Goal: Task Accomplishment & Management: Use online tool/utility

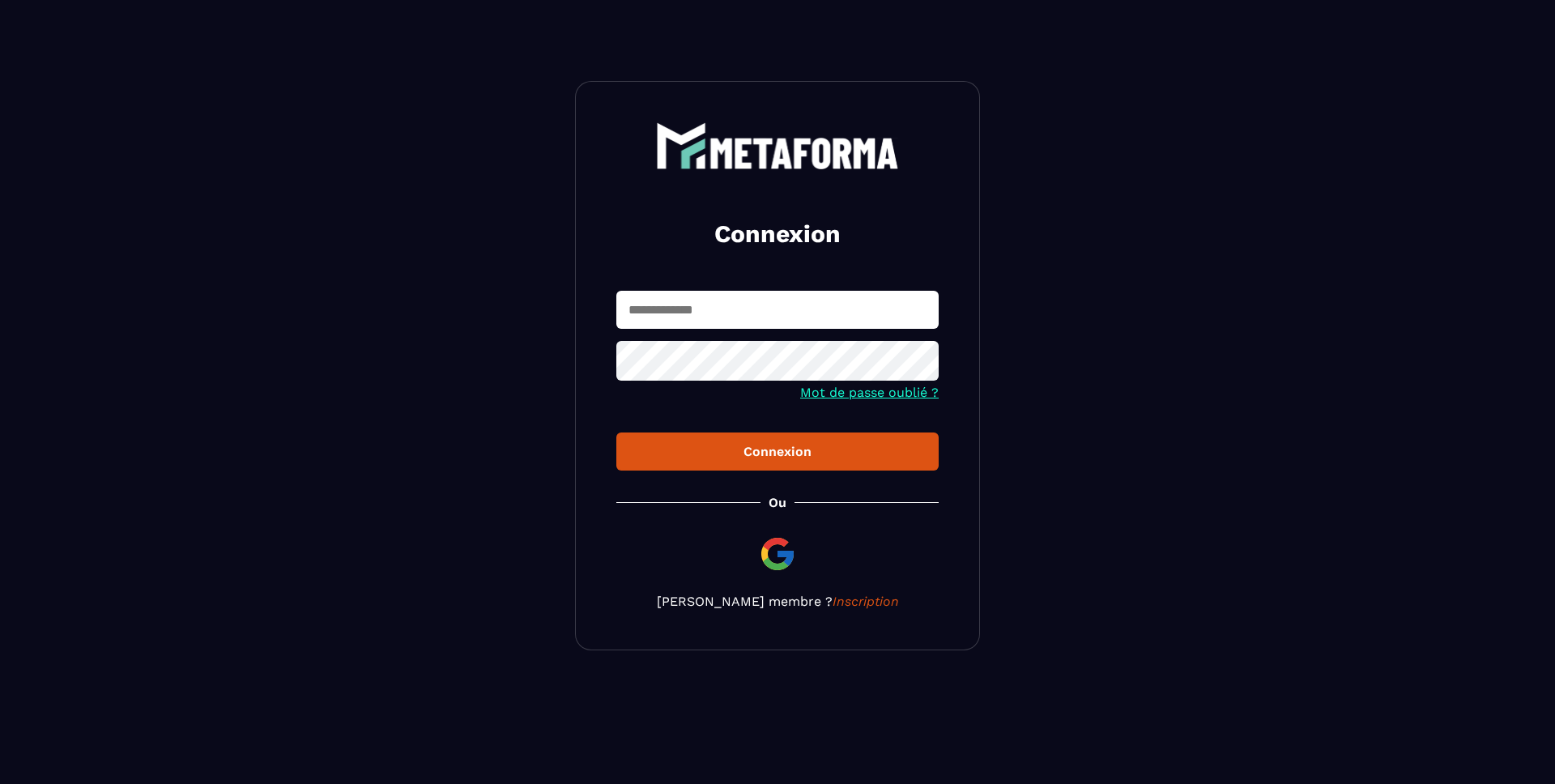
click at [803, 316] on input "text" at bounding box center [777, 310] width 322 height 38
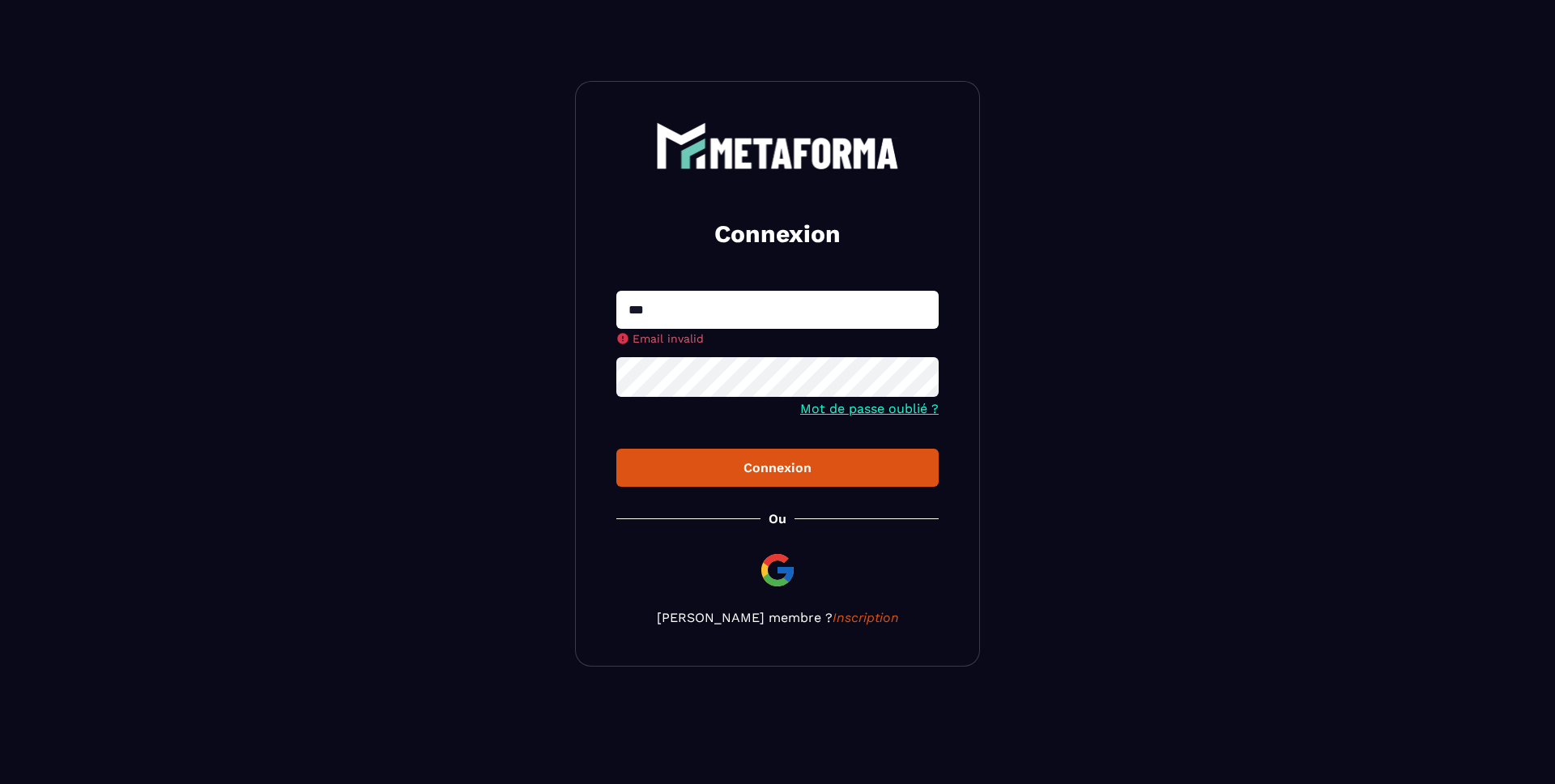
type input "**********"
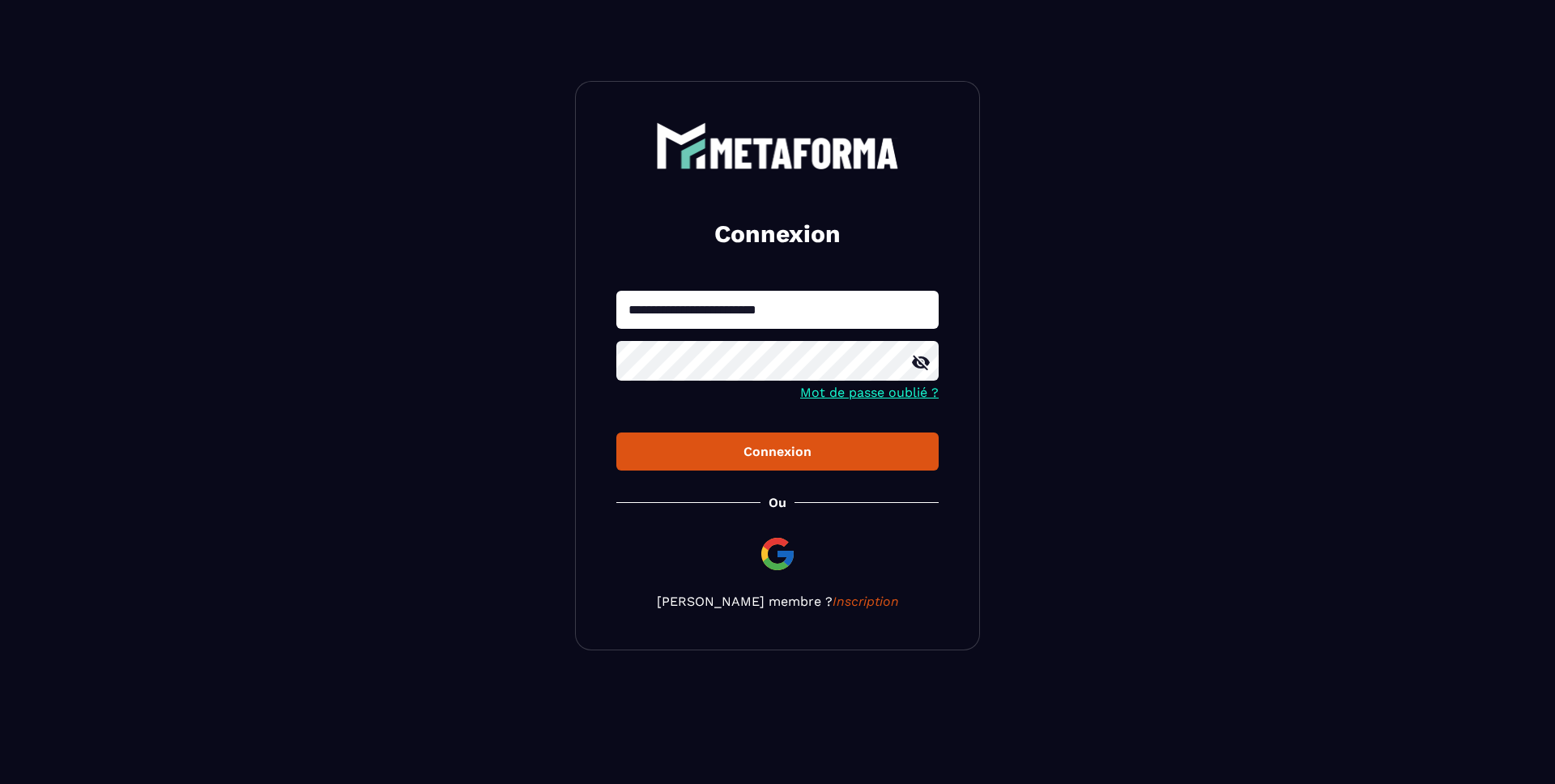
click at [616, 433] on button "Connexion" at bounding box center [777, 451] width 322 height 38
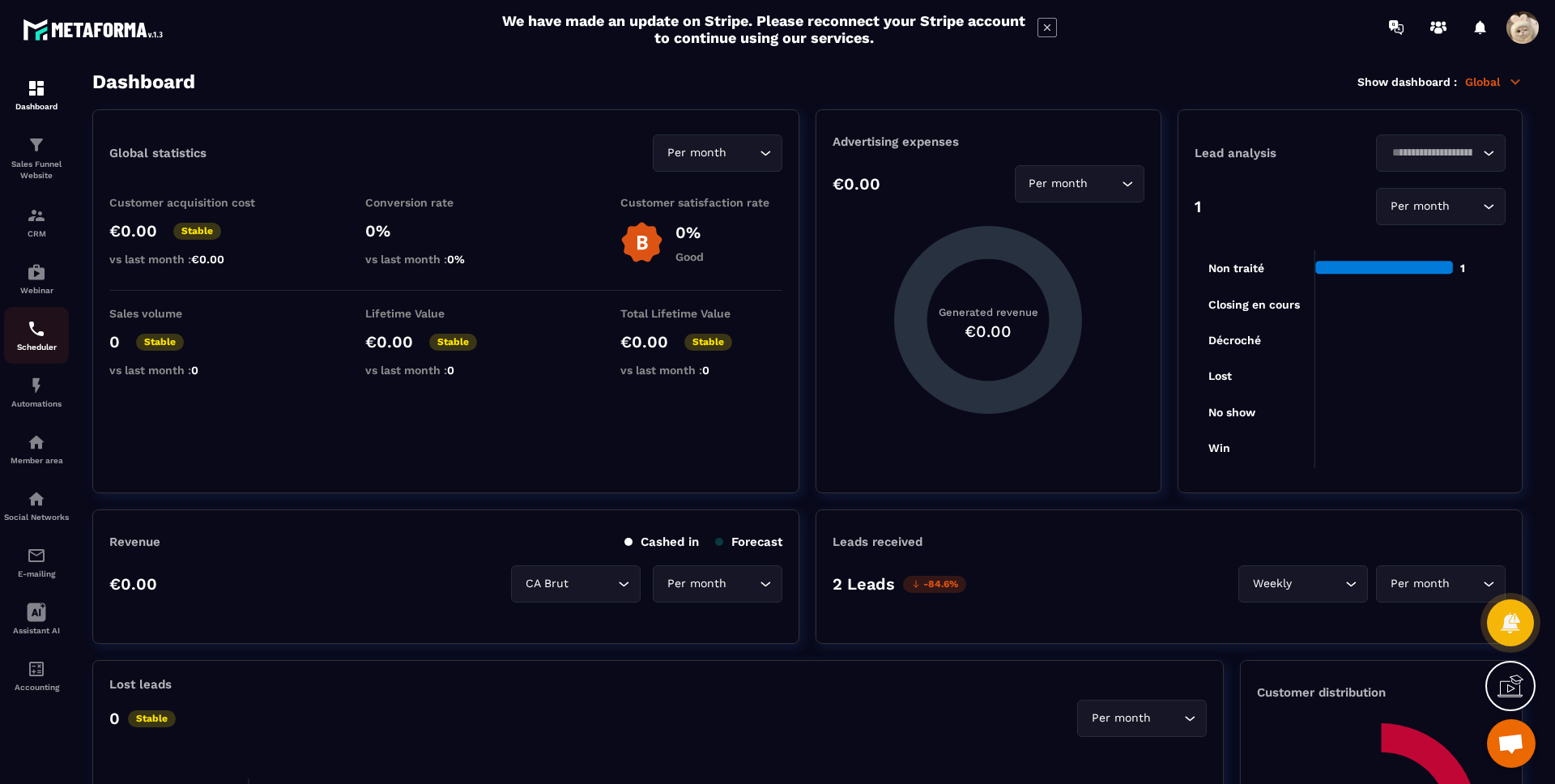
click at [29, 331] on img at bounding box center [37, 329] width 20 height 20
